Goal: Information Seeking & Learning: Learn about a topic

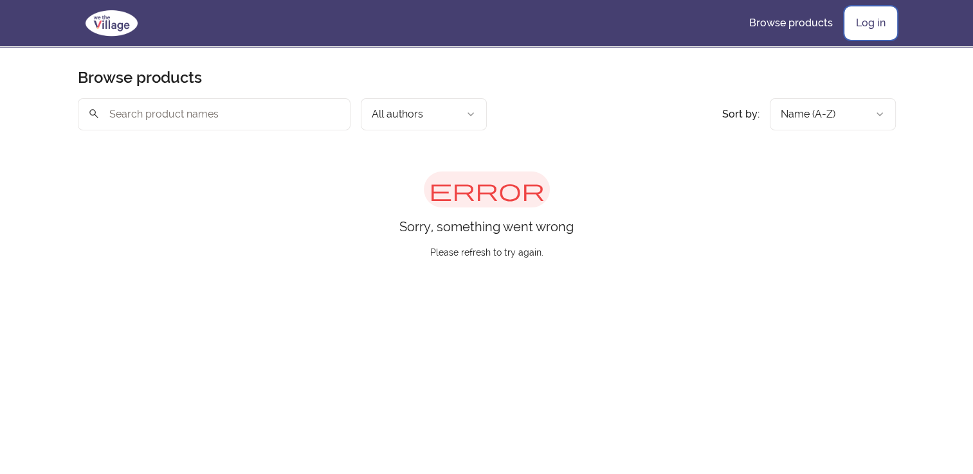
click at [863, 32] on link "Log in" at bounding box center [870, 23] width 50 height 31
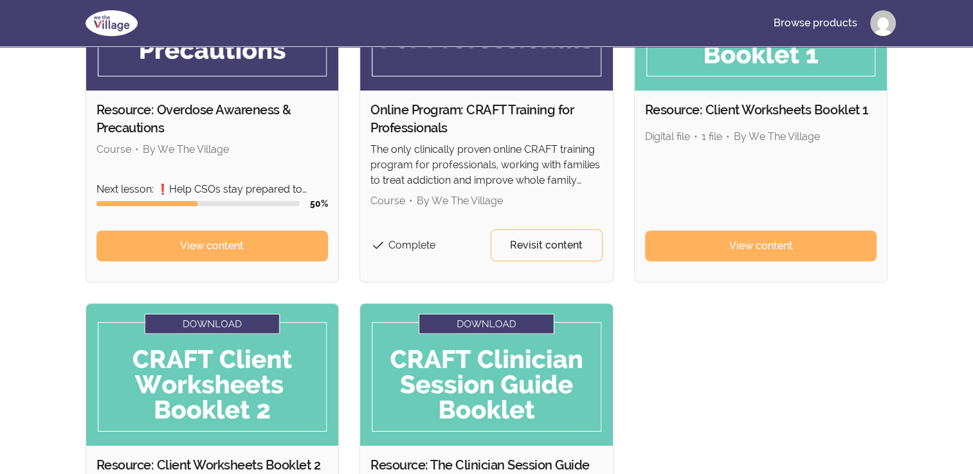
scroll to position [199, 0]
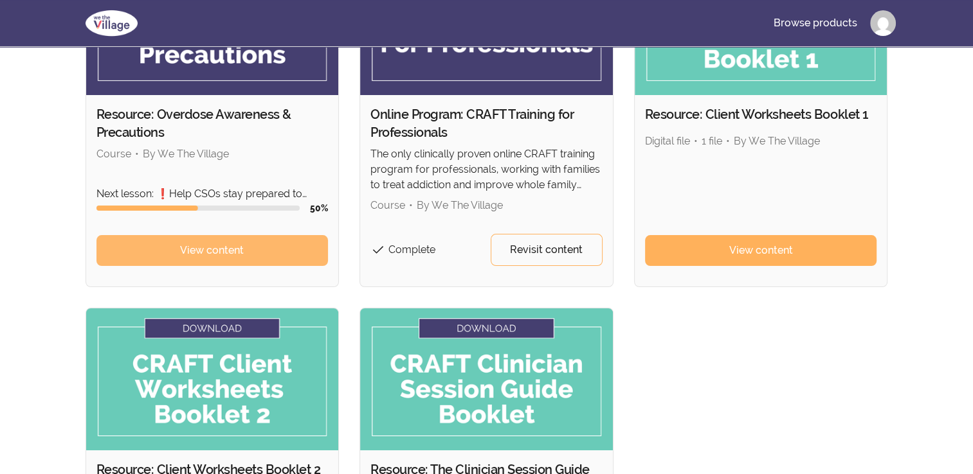
click at [251, 242] on link "View content" at bounding box center [212, 250] width 232 height 31
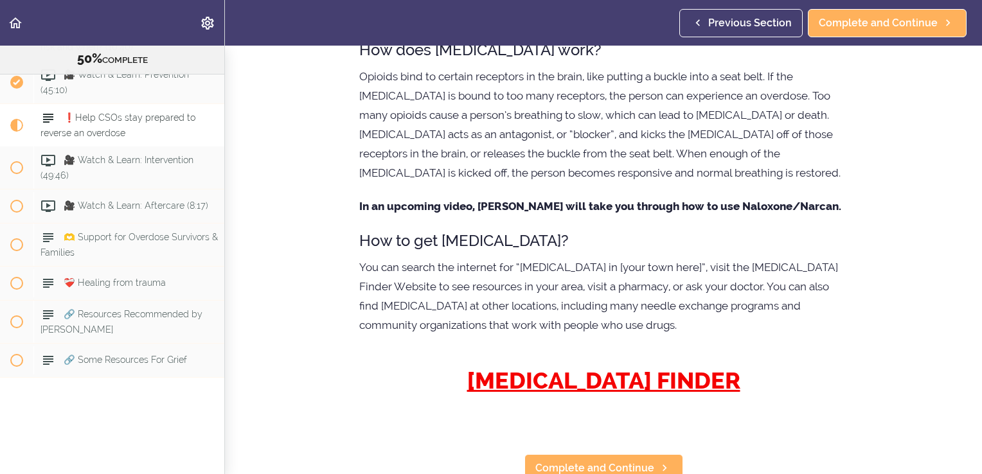
scroll to position [544, 0]
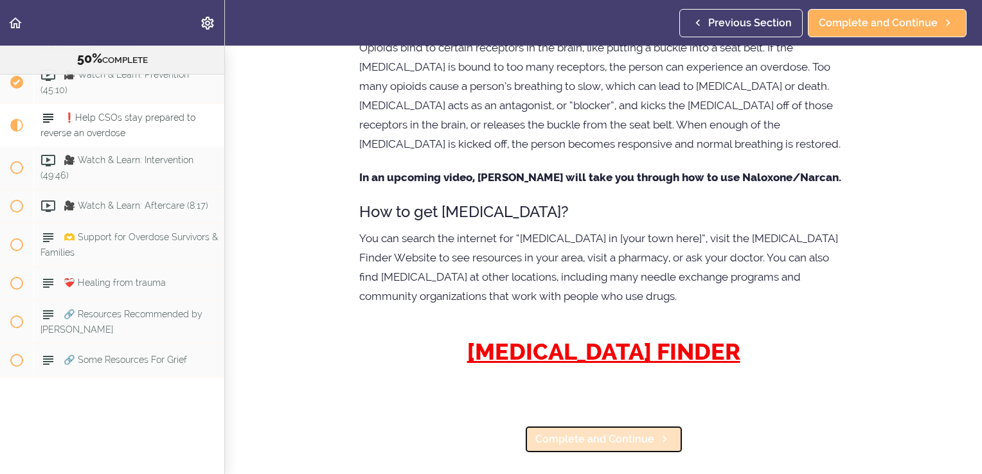
click at [638, 432] on span "Complete and Continue" at bounding box center [594, 439] width 119 height 15
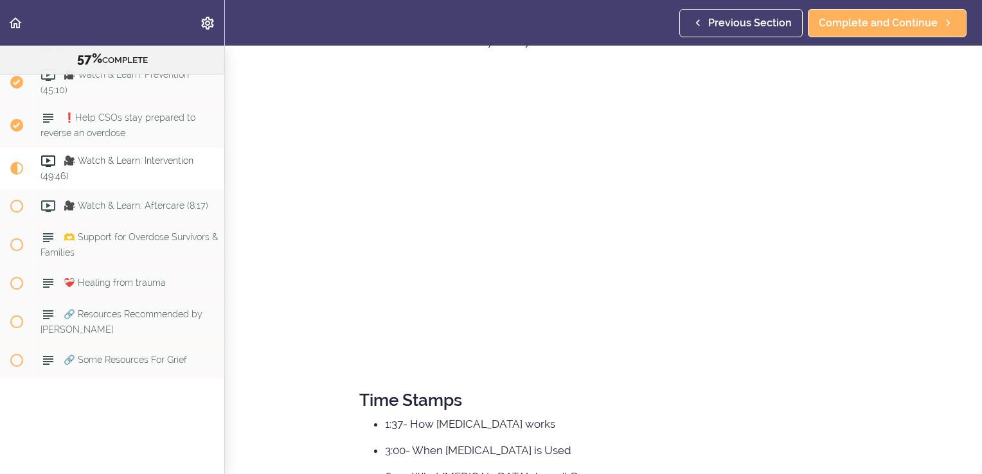
scroll to position [75, 0]
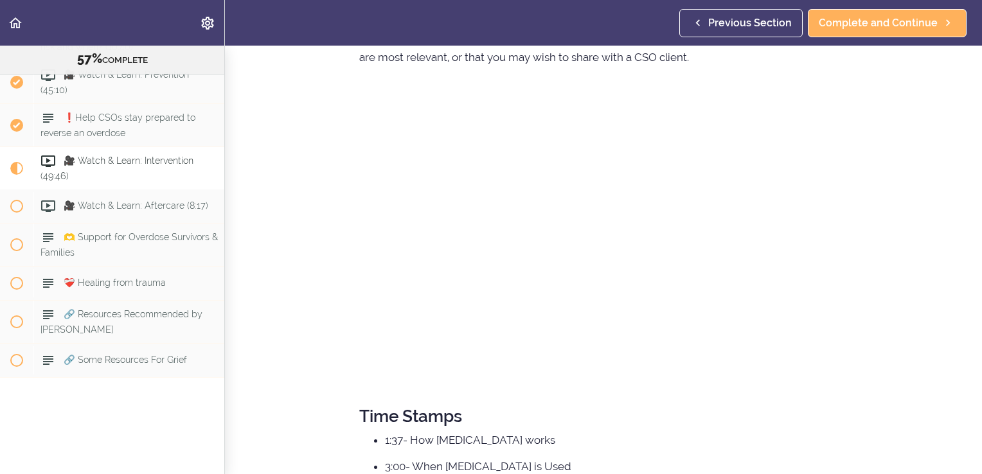
click at [317, 282] on section "Resource: Overdose Awareness & Precautions 57% COMPLETE Resource 1: Overdose Pr…" at bounding box center [491, 260] width 982 height 429
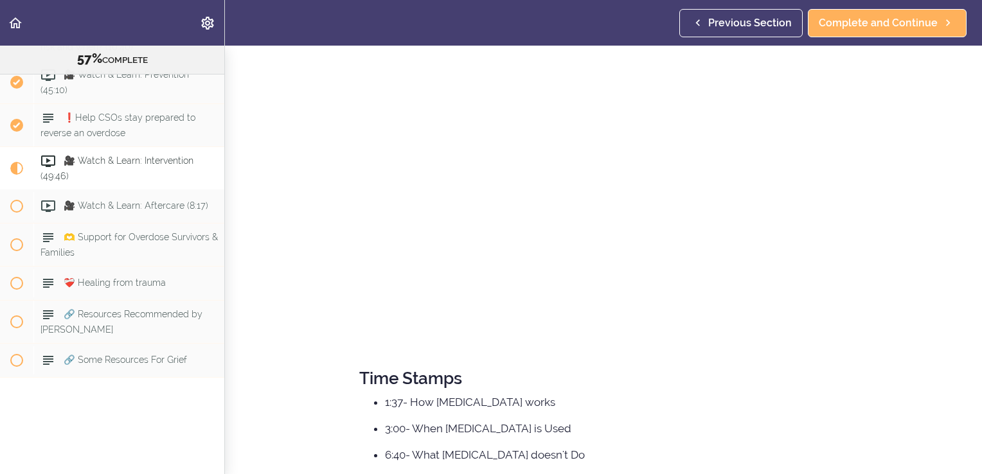
scroll to position [80, 0]
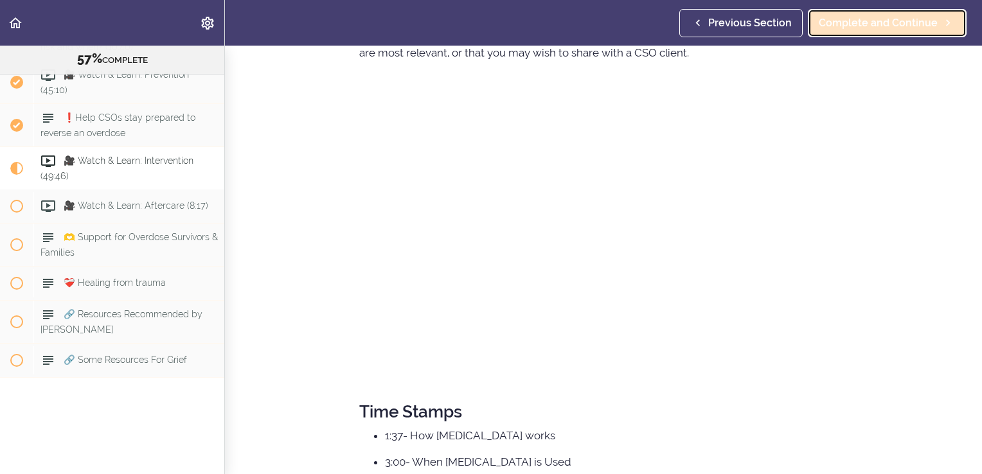
click at [855, 29] on span "Complete and Continue" at bounding box center [878, 22] width 119 height 15
